Goal: Information Seeking & Learning: Learn about a topic

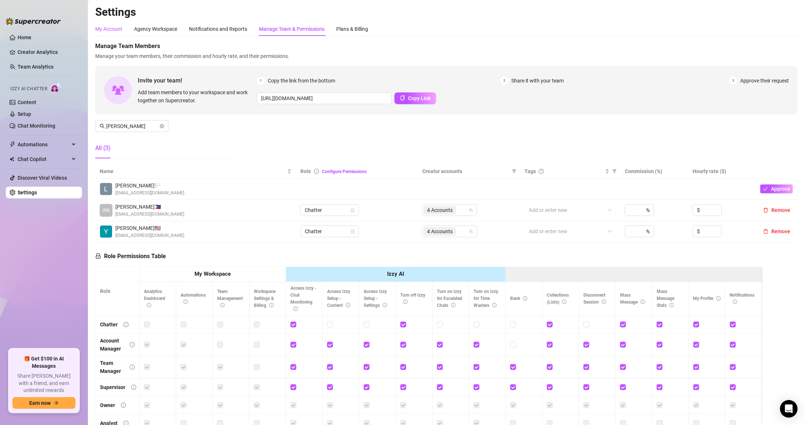
click at [119, 29] on div "My Account" at bounding box center [108, 29] width 27 height 8
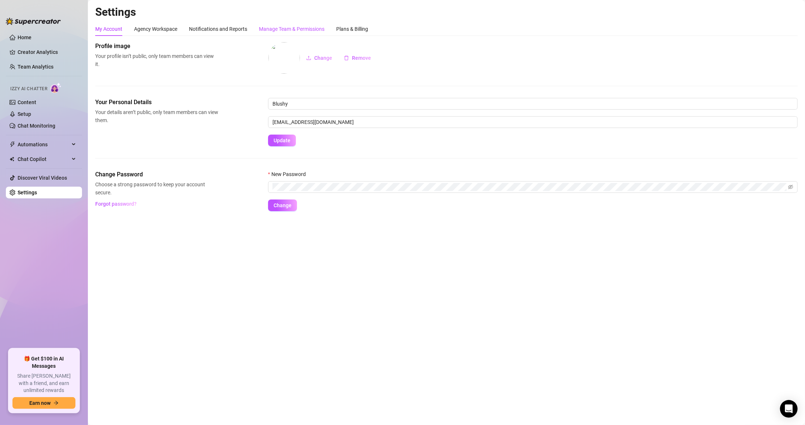
click at [281, 26] on div "Manage Team & Permissions" at bounding box center [292, 29] width 66 height 8
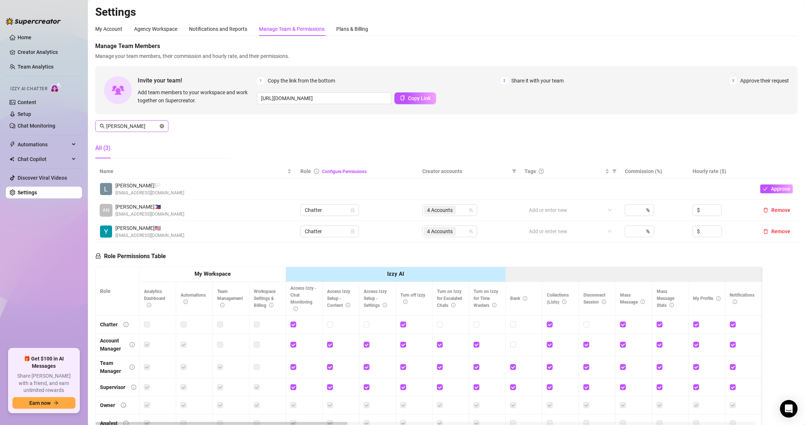
click at [161, 125] on icon "close-circle" at bounding box center [162, 126] width 4 height 4
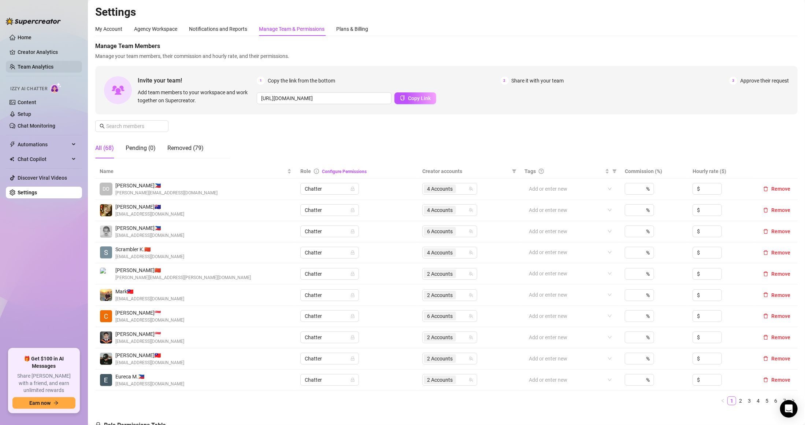
click at [40, 65] on link "Team Analytics" at bounding box center [36, 67] width 36 height 6
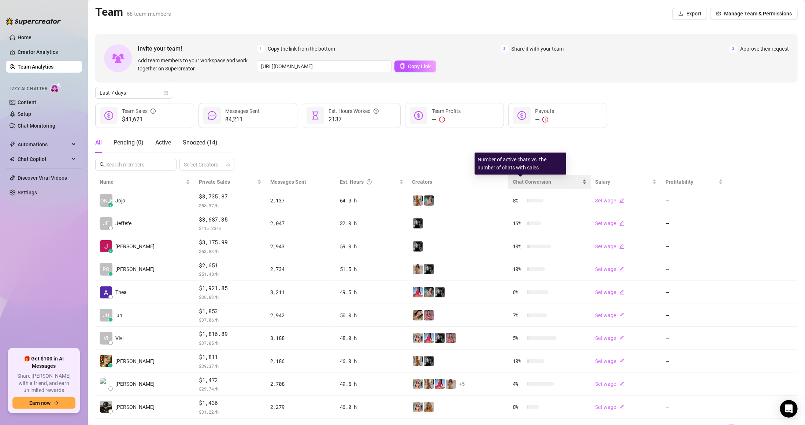
click at [513, 181] on span "Chat Conversion" at bounding box center [532, 182] width 38 height 6
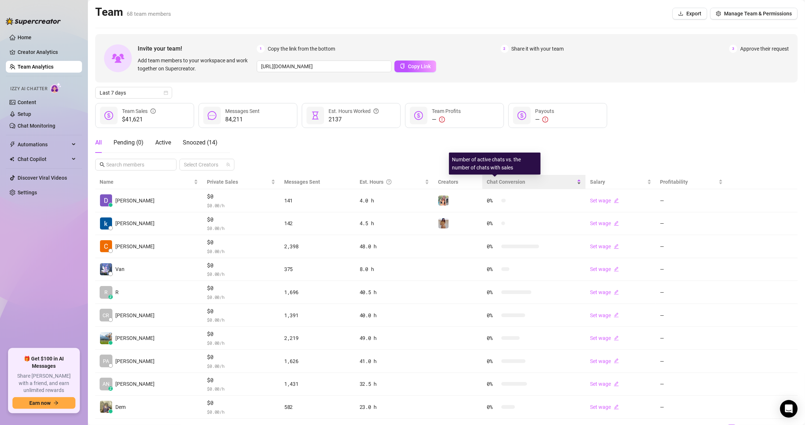
click at [501, 178] on span "Chat Conversion" at bounding box center [531, 182] width 89 height 8
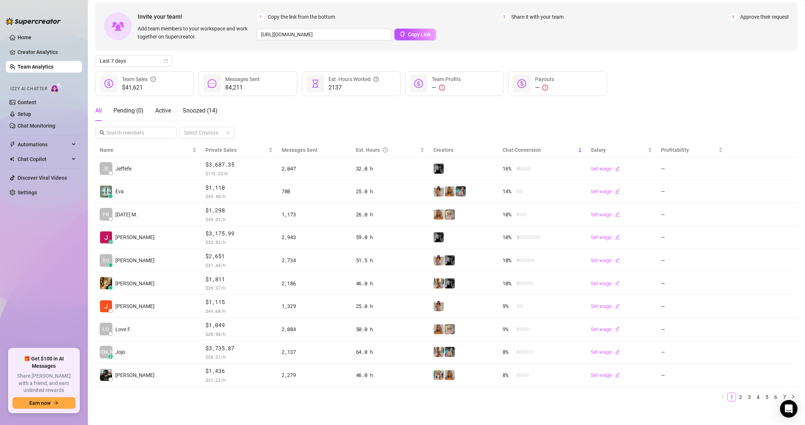
scroll to position [37, 0]
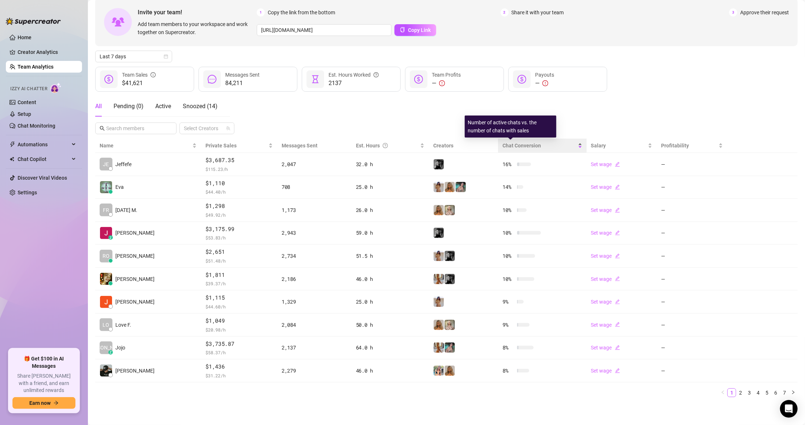
click at [517, 144] on span "Chat Conversion" at bounding box center [522, 146] width 38 height 6
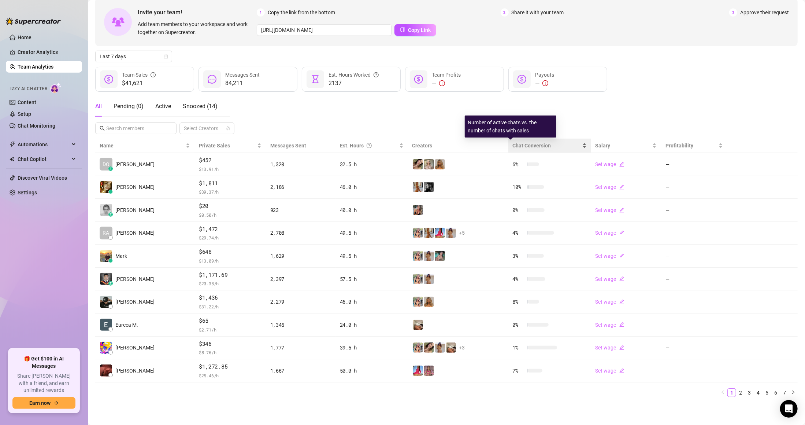
click at [517, 144] on span "Chat Conversion" at bounding box center [532, 146] width 38 height 6
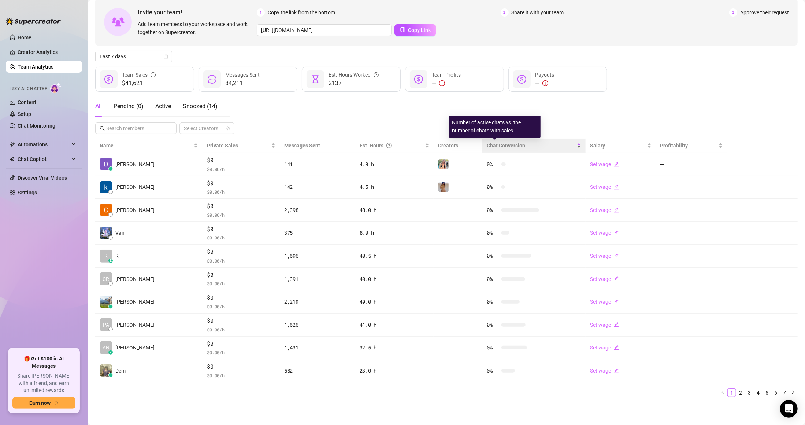
click at [497, 143] on span "Chat Conversion" at bounding box center [506, 146] width 38 height 6
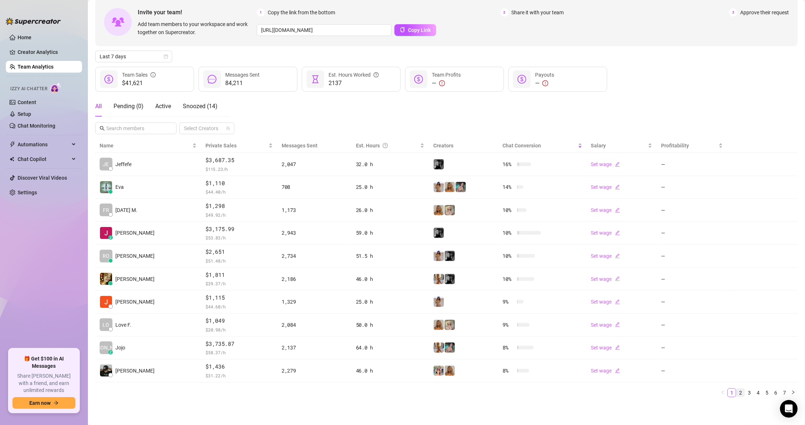
click at [737, 392] on link "2" at bounding box center [741, 392] width 8 height 8
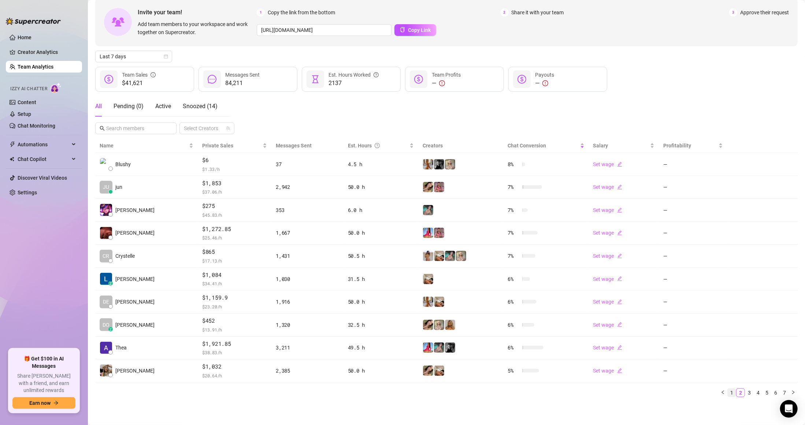
click at [728, 394] on link "1" at bounding box center [732, 392] width 8 height 8
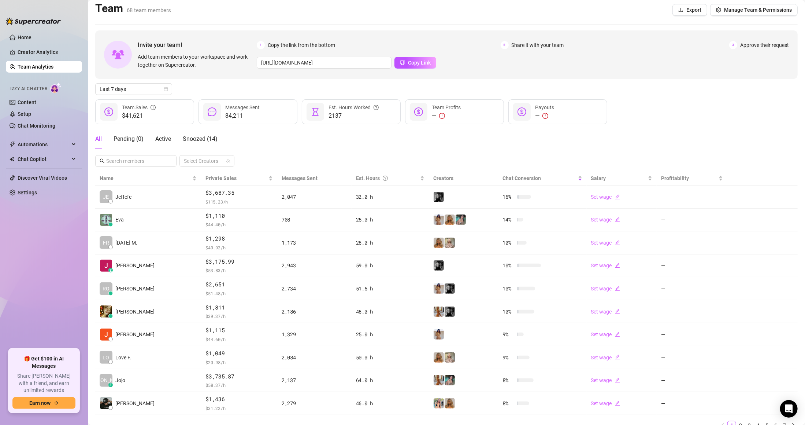
scroll to position [0, 0]
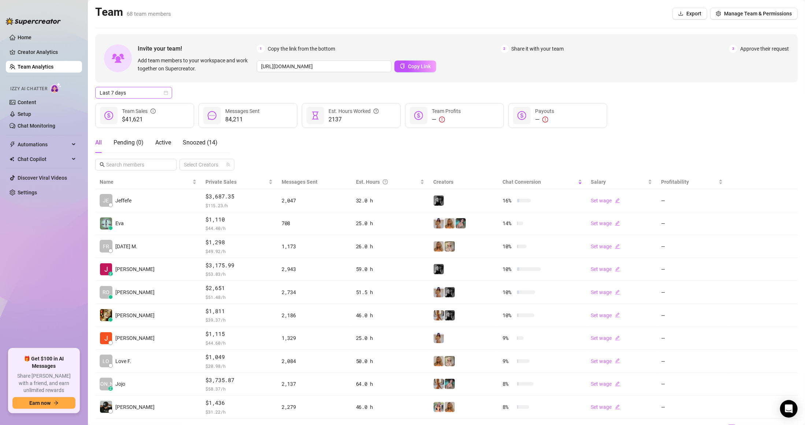
click at [152, 90] on span "Last 7 days" at bounding box center [134, 92] width 68 height 11
click at [137, 108] on div "Last 24 hours" at bounding box center [133, 107] width 65 height 8
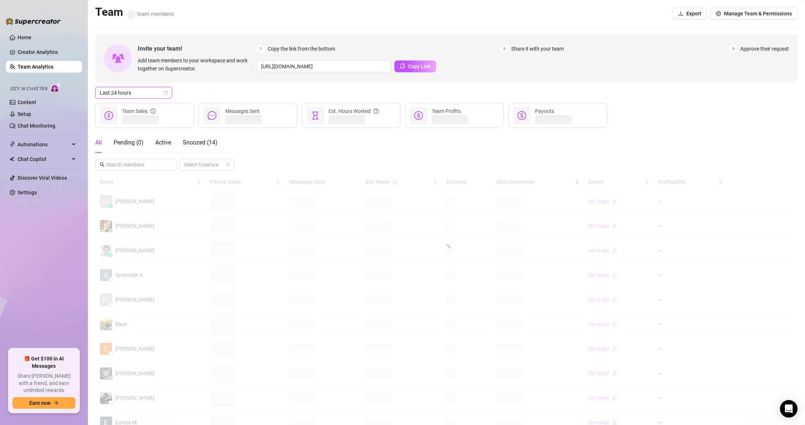
click at [144, 91] on span "Last 24 hours" at bounding box center [134, 92] width 68 height 11
click at [141, 141] on div "Last 90 days" at bounding box center [133, 143] width 65 height 8
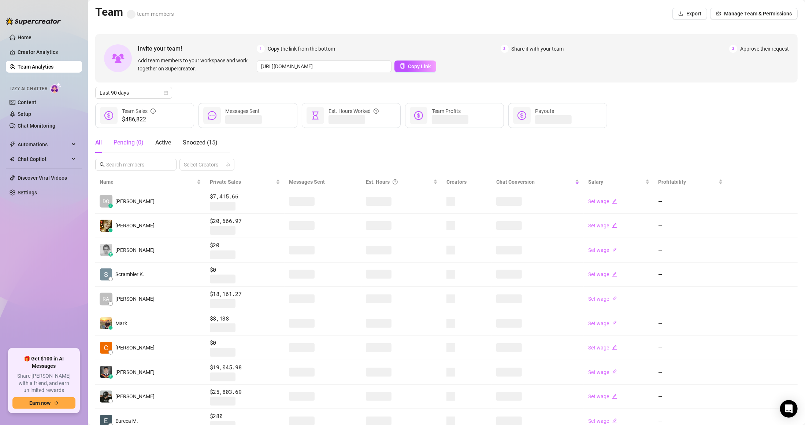
click at [132, 147] on div "Pending ( 0 )" at bounding box center [129, 142] width 30 height 9
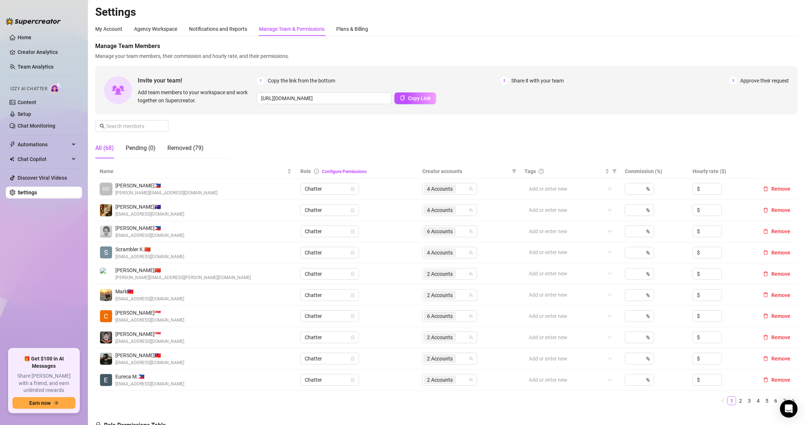
click at [45, 44] on ul "Home Creator Analytics Team Analytics Izzy AI Chatter Content Setup Chat Monito…" at bounding box center [44, 187] width 76 height 317
click at [49, 52] on link "Creator Analytics" at bounding box center [47, 52] width 59 height 12
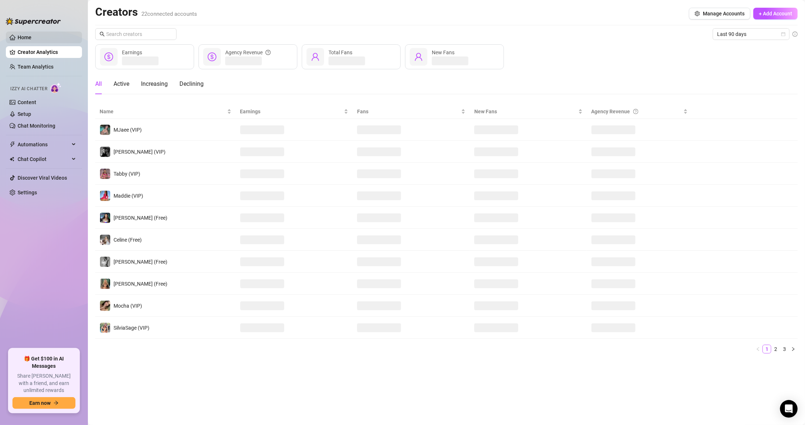
click at [32, 36] on link "Home" at bounding box center [25, 37] width 14 height 6
